Goal: Understand process/instructions: Learn how to perform a task or action

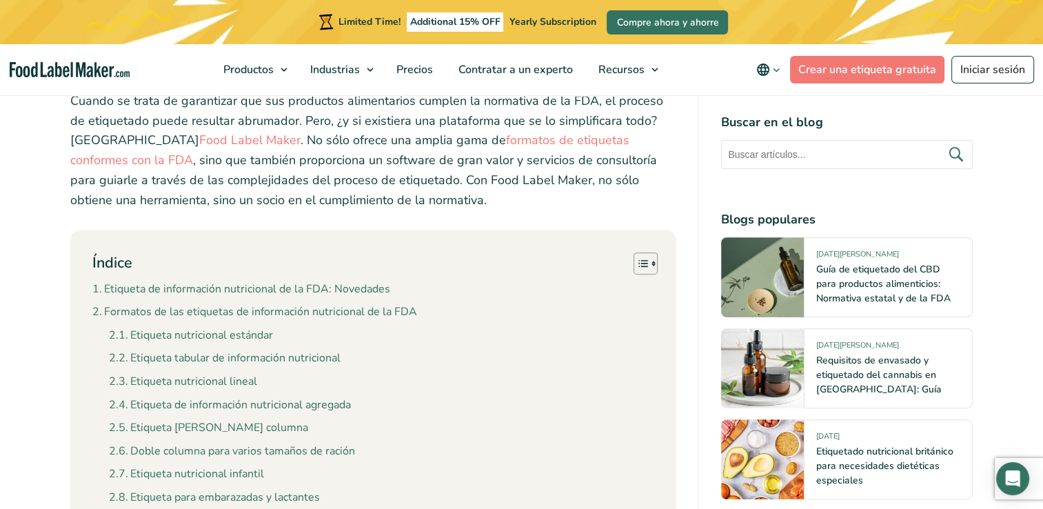
scroll to position [483, 0]
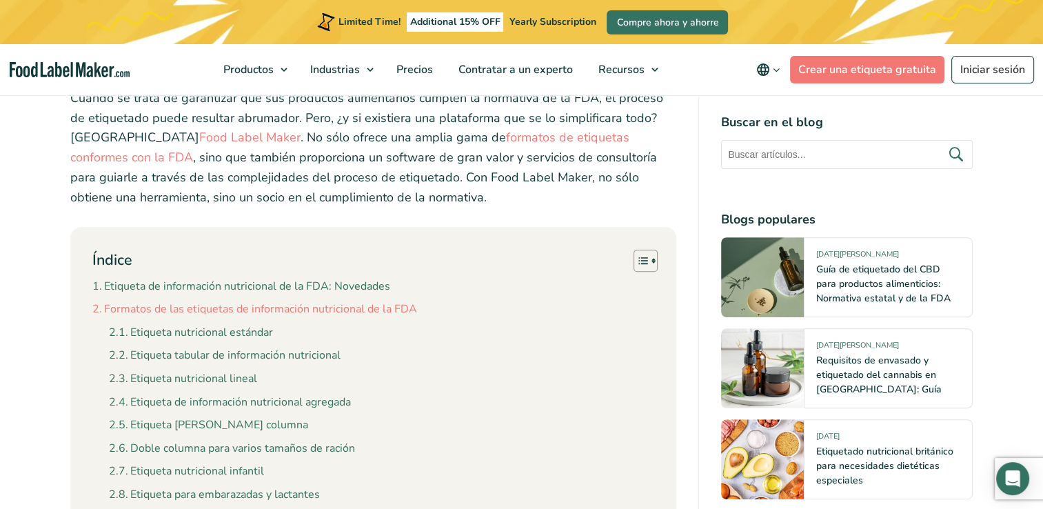
click at [315, 302] on link "Formatos de las etiquetas de información nutricional de la FDA" at bounding box center [254, 310] width 325 height 18
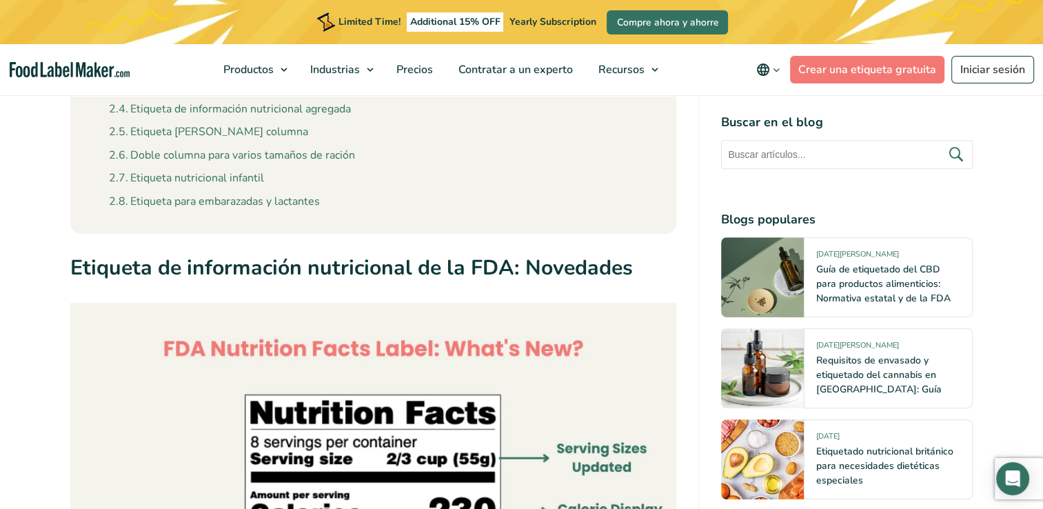
scroll to position [707, 0]
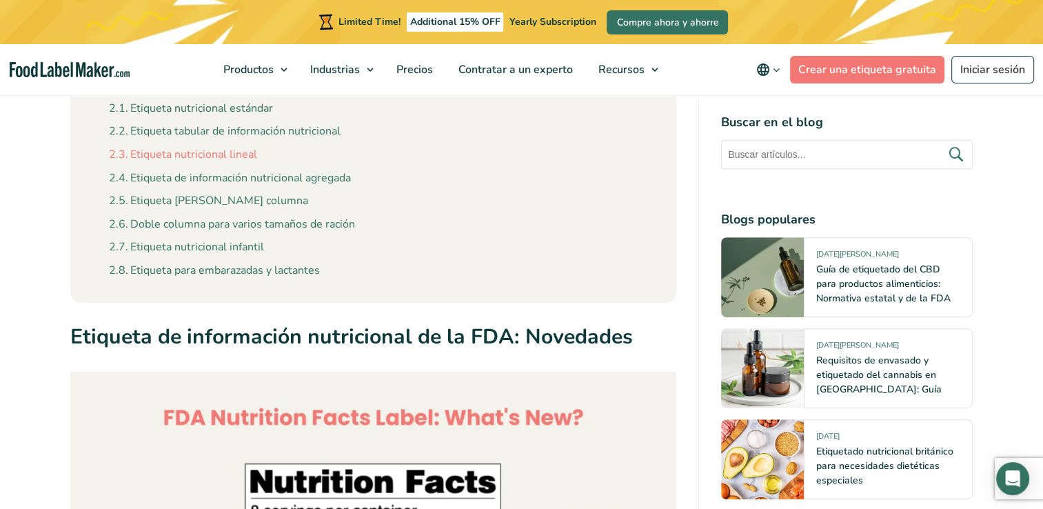
click at [170, 152] on link "Etiqueta nutricional lineal" at bounding box center [183, 155] width 148 height 18
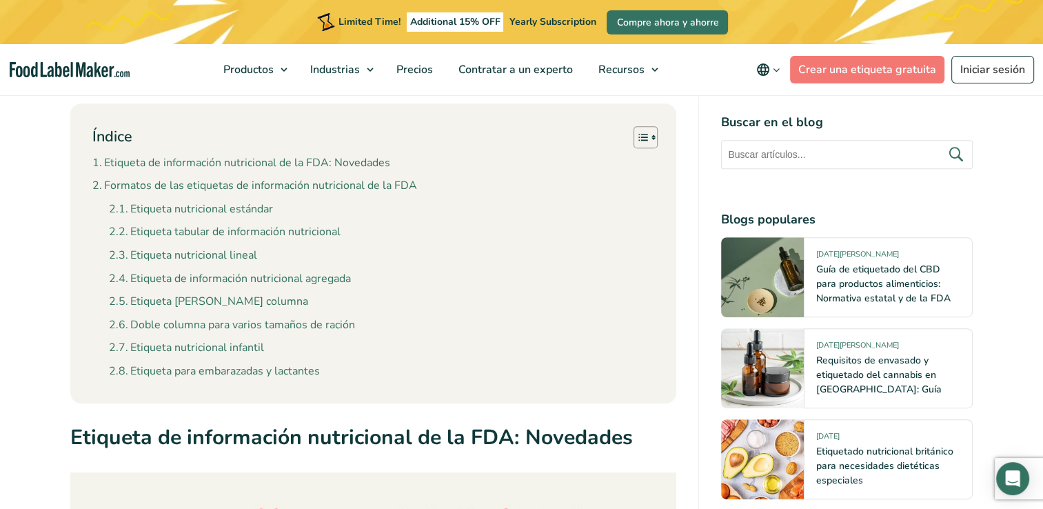
scroll to position [621, 0]
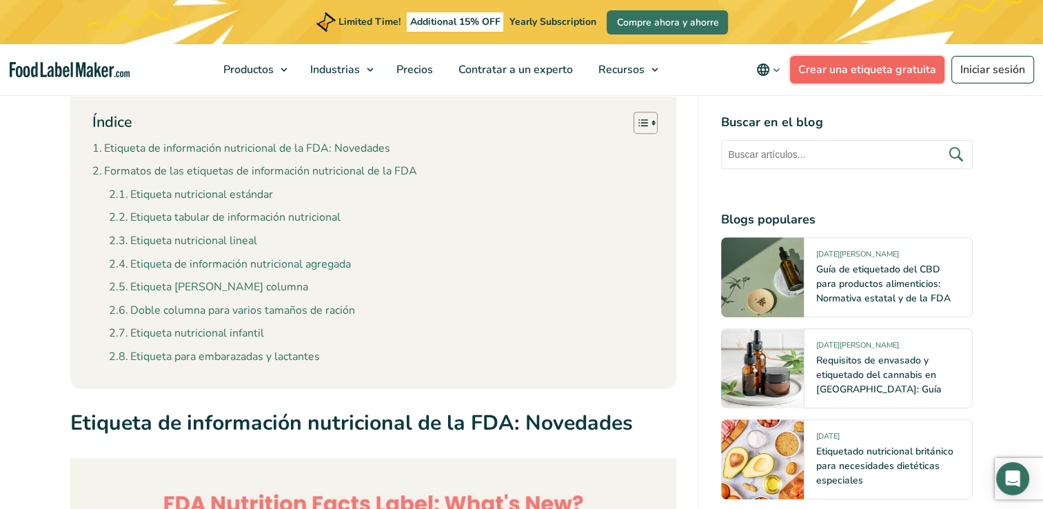
click at [840, 67] on link "Crear una etiqueta gratuita" at bounding box center [867, 70] width 154 height 28
